Goal: Task Accomplishment & Management: Manage account settings

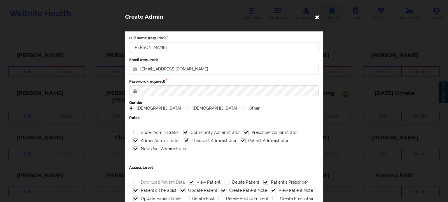
drag, startPoint x: 0, startPoint y: 0, endPoint x: 316, endPoint y: 18, distance: 316.8
click at [316, 18] on icon at bounding box center [317, 16] width 9 height 9
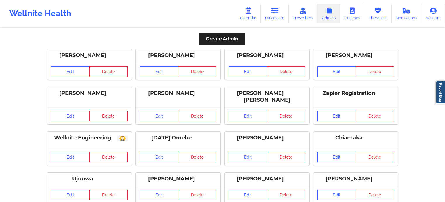
click at [332, 17] on link "Admins" at bounding box center [328, 13] width 23 height 19
click at [258, 15] on link "Calendar" at bounding box center [247, 13] width 25 height 19
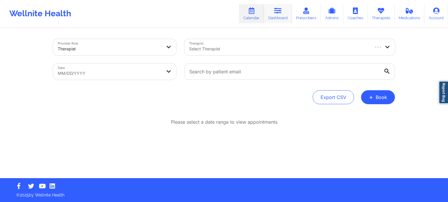
click at [284, 13] on link "Dashboard" at bounding box center [278, 13] width 28 height 19
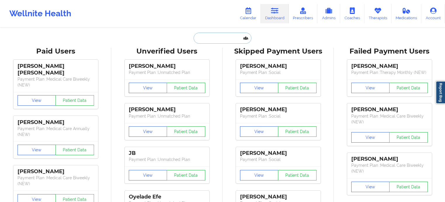
click at [209, 39] on input "text" at bounding box center [222, 38] width 58 height 11
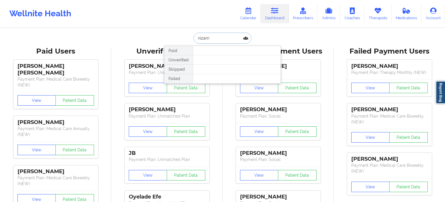
type input "nizami"
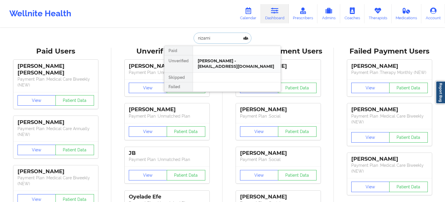
click at [229, 58] on div "[PERSON_NAME] - [EMAIL_ADDRESS][DOMAIN_NAME]" at bounding box center [237, 63] width 78 height 11
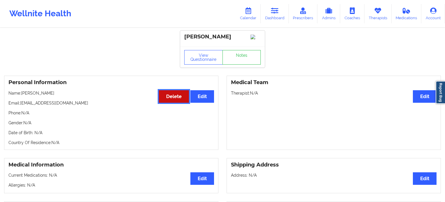
click at [172, 96] on button "Delete" at bounding box center [174, 96] width 30 height 13
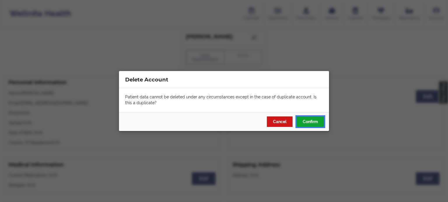
drag, startPoint x: 311, startPoint y: 122, endPoint x: 271, endPoint y: 120, distance: 40.0
click at [272, 120] on div "Cancel Confirm" at bounding box center [224, 121] width 210 height 19
click at [271, 120] on button "Cancel" at bounding box center [280, 122] width 26 height 11
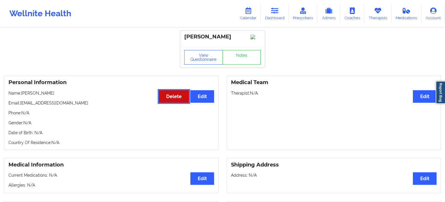
click at [170, 103] on button "Delete" at bounding box center [174, 96] width 30 height 13
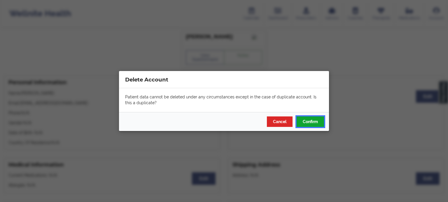
click at [313, 122] on button "Confirm" at bounding box center [310, 122] width 27 height 11
